Goal: Task Accomplishment & Management: Manage account settings

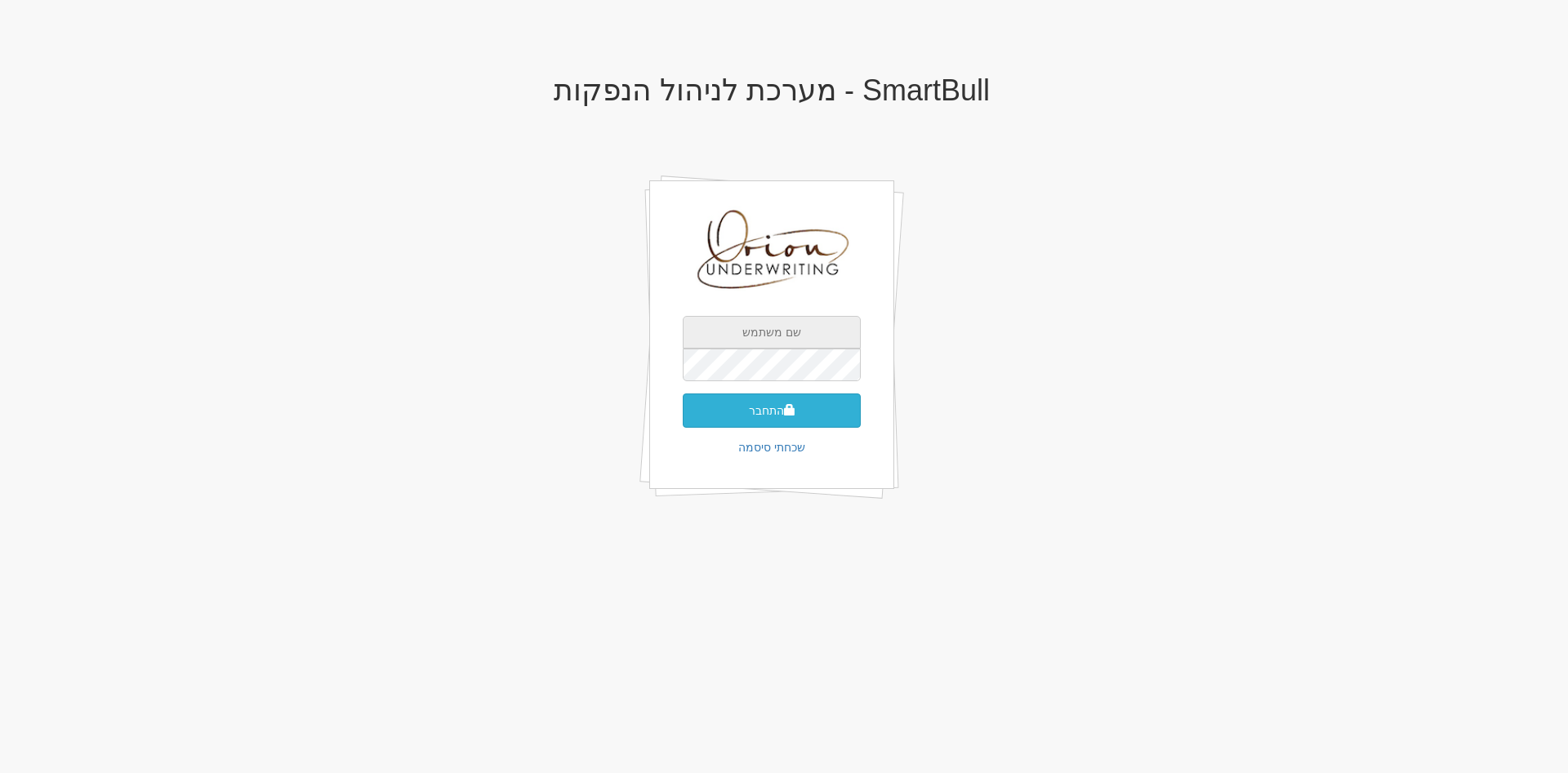
type input "[EMAIL_ADDRESS][DOMAIN_NAME]"
click at [774, 418] on button "התחבר" at bounding box center [771, 411] width 178 height 34
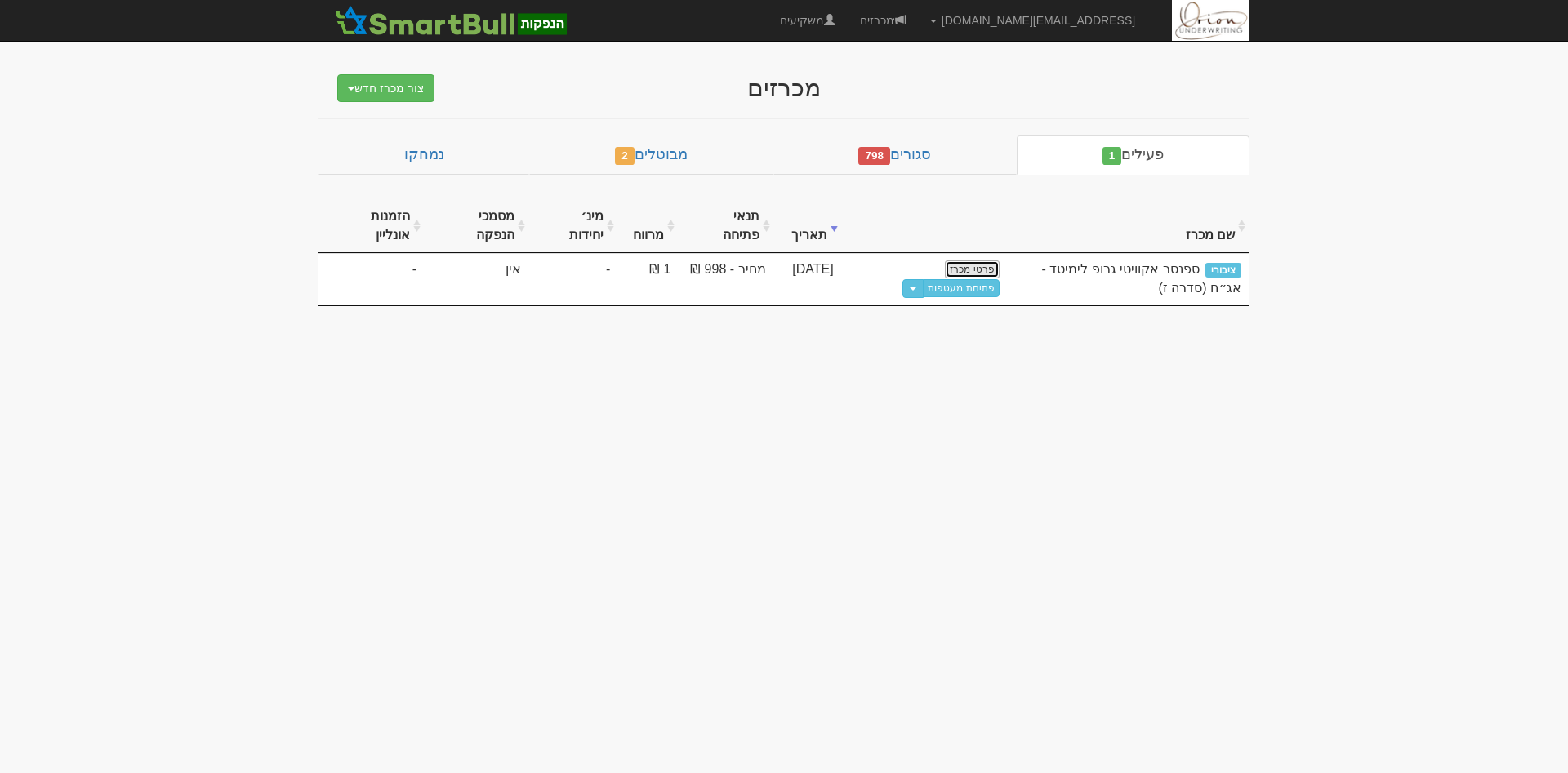
click at [962, 261] on link "פרטי מכרז" at bounding box center [971, 269] width 54 height 18
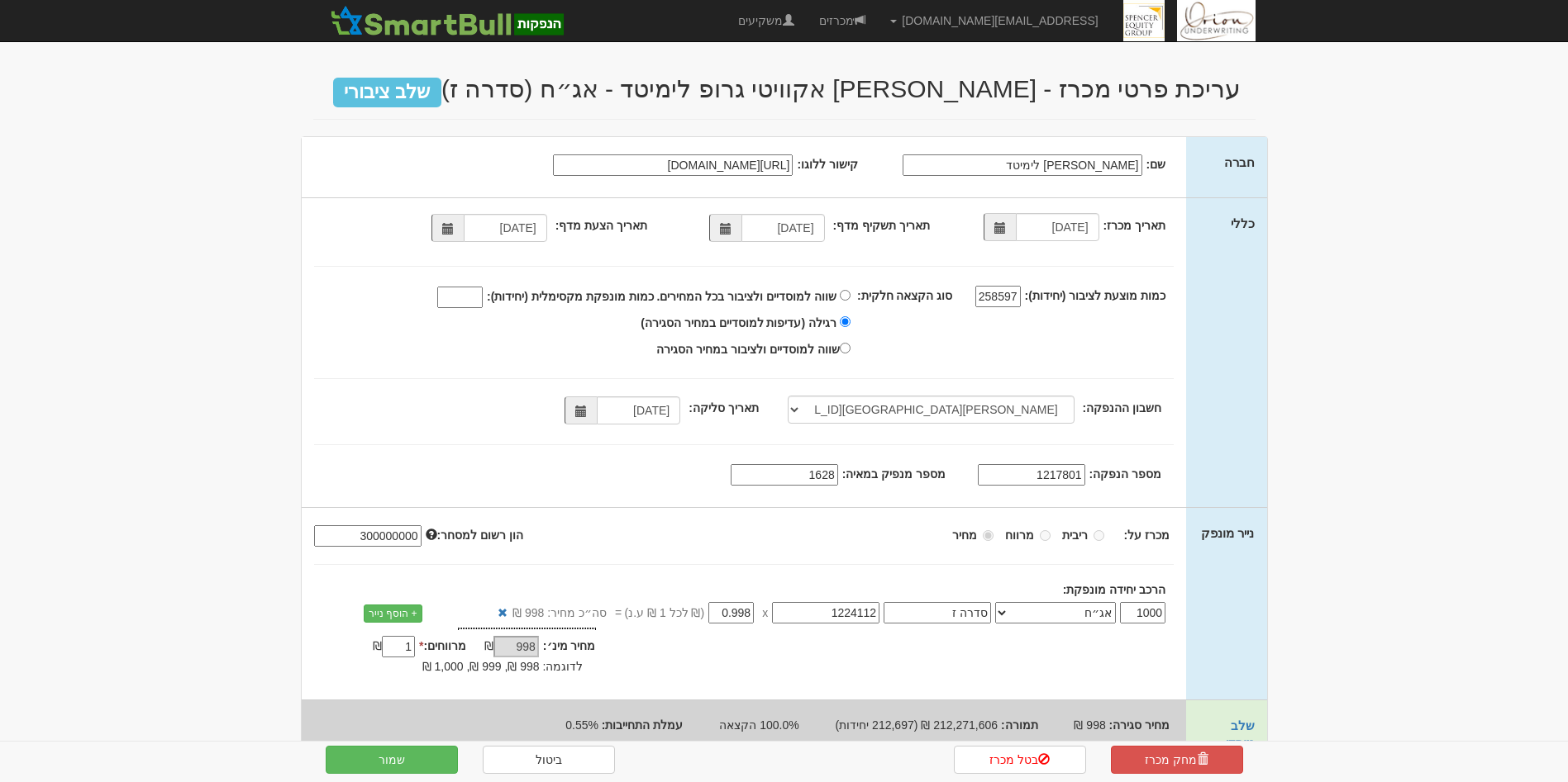
select select "[PERSON_NAME][GEOGRAPHIC_DATA][FINANCIAL_ID]"
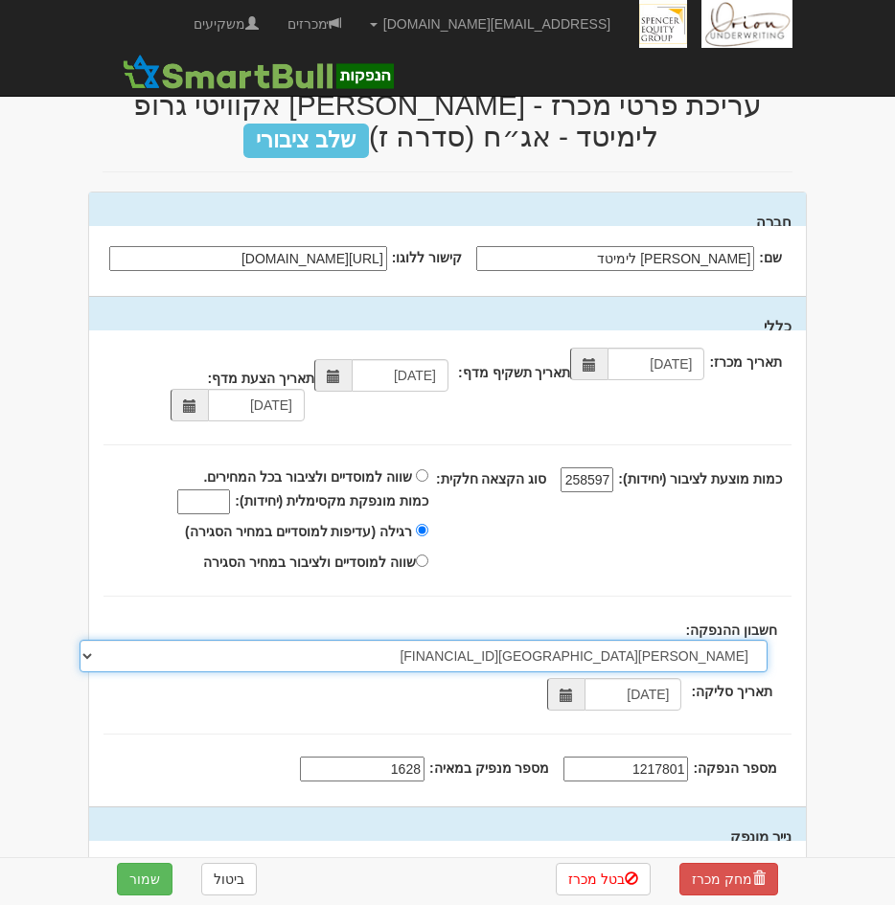
click at [194, 652] on select "[PERSON_NAME], 480, 123775, [FINANCIAL_ID] [PERSON_NAME], 480, 123767, [FINANCI…" at bounding box center [424, 656] width 688 height 33
click at [204, 653] on select "[PERSON_NAME], 480, 123775, [FINANCIAL_ID] [PERSON_NAME], 480, 123767, [FINANCI…" at bounding box center [424, 656] width 688 height 33
click at [241, 665] on select "[PERSON_NAME], 480, 123775, [FINANCIAL_ID] [PERSON_NAME], 480, 123767, [FINANCI…" at bounding box center [424, 656] width 688 height 33
click at [295, 647] on select "[PERSON_NAME], 480, 123775, [FINANCIAL_ID] [PERSON_NAME], 480, 123767, [FINANCI…" at bounding box center [424, 656] width 688 height 33
click at [158, 669] on select "[PERSON_NAME], 480, 123775, [FINANCIAL_ID] [PERSON_NAME], 480, 123767, [FINANCI…" at bounding box center [424, 656] width 688 height 33
